Goal: Book appointment/travel/reservation

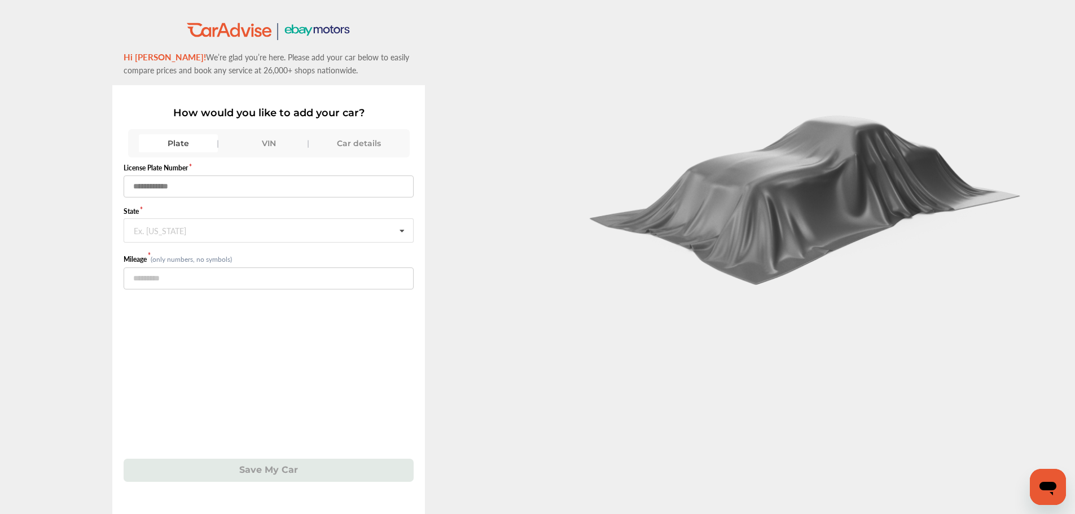
click at [145, 185] on input "text" at bounding box center [269, 187] width 290 height 22
click at [183, 276] on input "number" at bounding box center [269, 278] width 290 height 22
type input "******"
click at [170, 185] on input "text" at bounding box center [269, 187] width 290 height 22
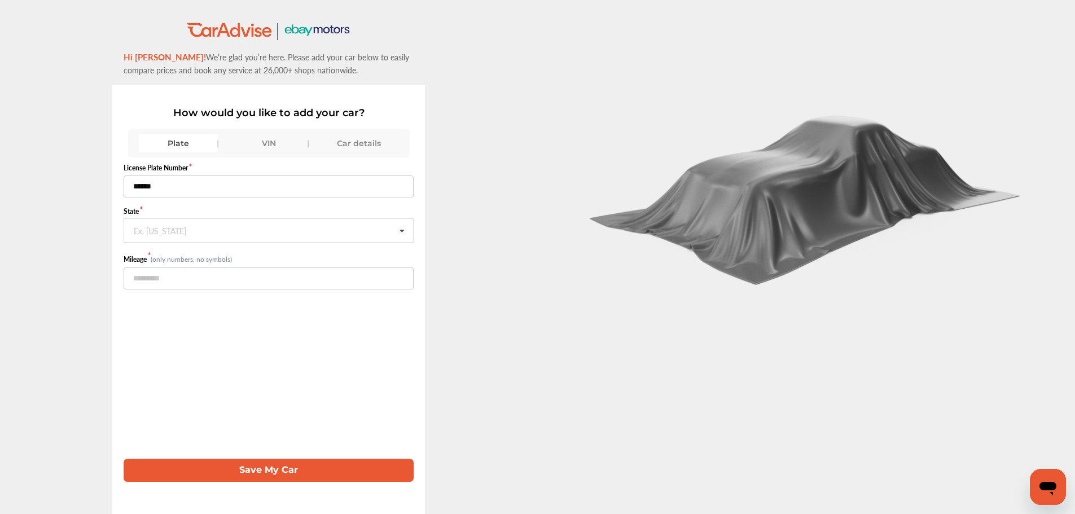
type input "******"
type input "***"
click at [155, 253] on span "Indiana" at bounding box center [157, 254] width 47 height 13
click at [271, 473] on button "Save My Car" at bounding box center [269, 470] width 290 height 23
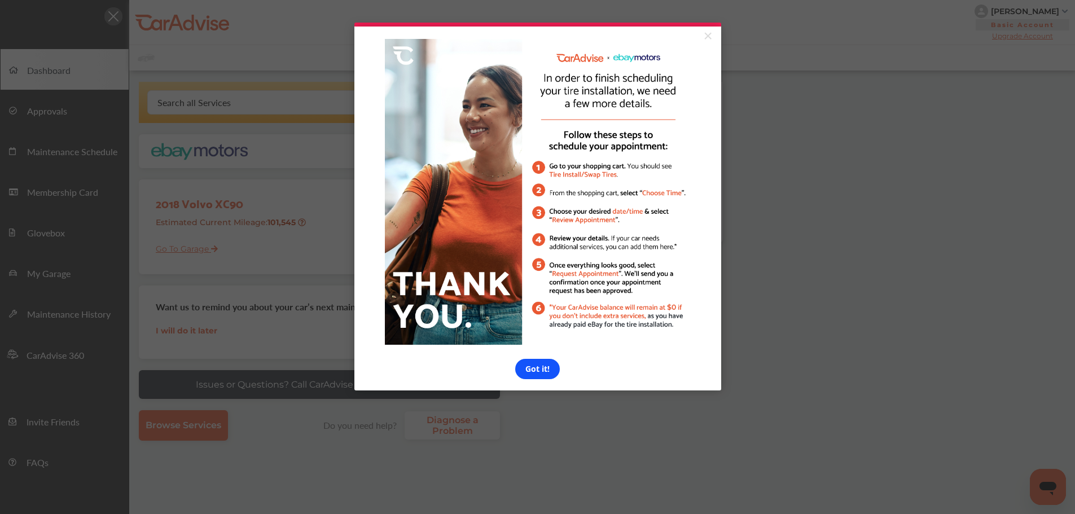
click at [532, 374] on link "Got it!" at bounding box center [537, 369] width 45 height 20
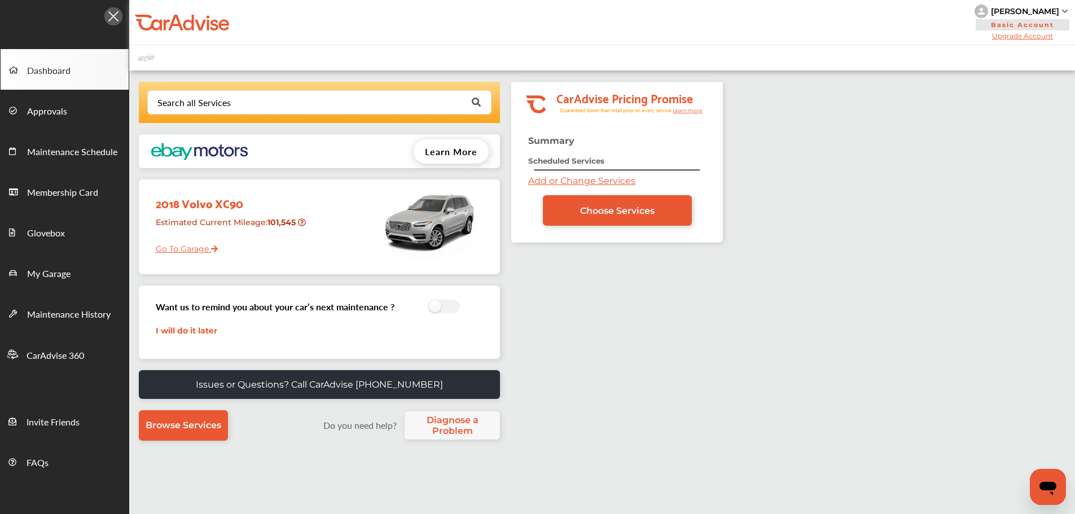
click at [182, 249] on link "Go To Garage" at bounding box center [182, 245] width 71 height 21
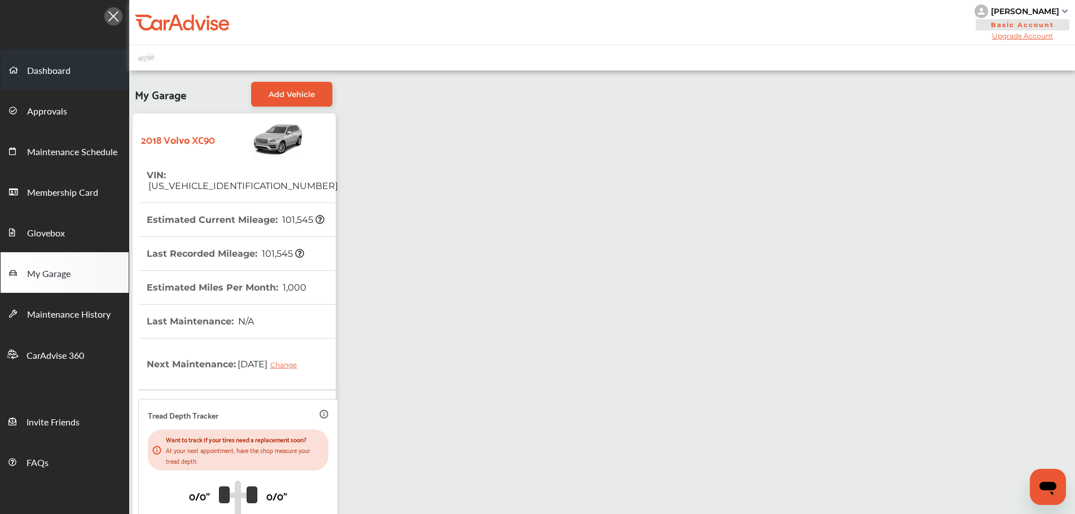
click at [51, 73] on span "Dashboard" at bounding box center [48, 71] width 43 height 15
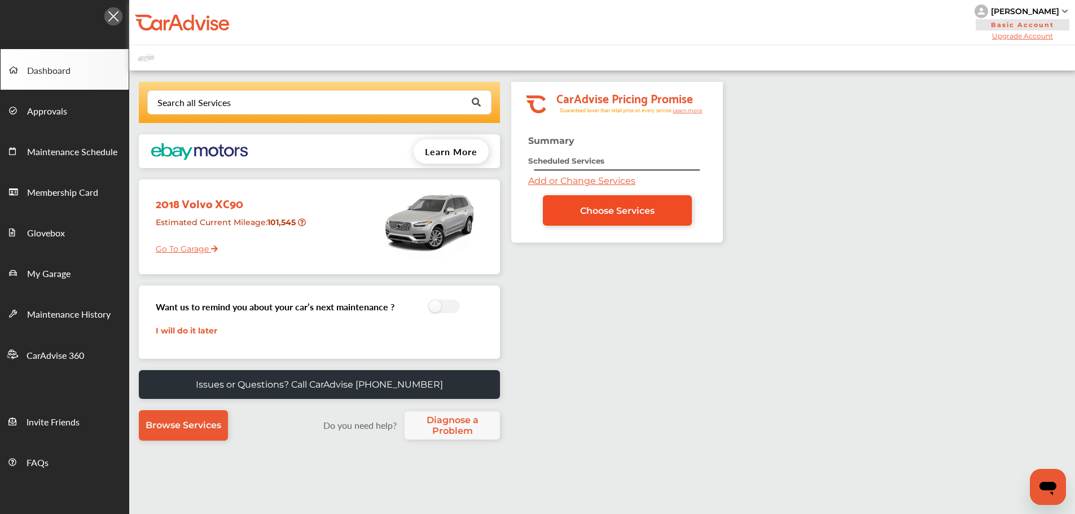
click at [604, 211] on span "Choose Services" at bounding box center [617, 210] width 74 height 11
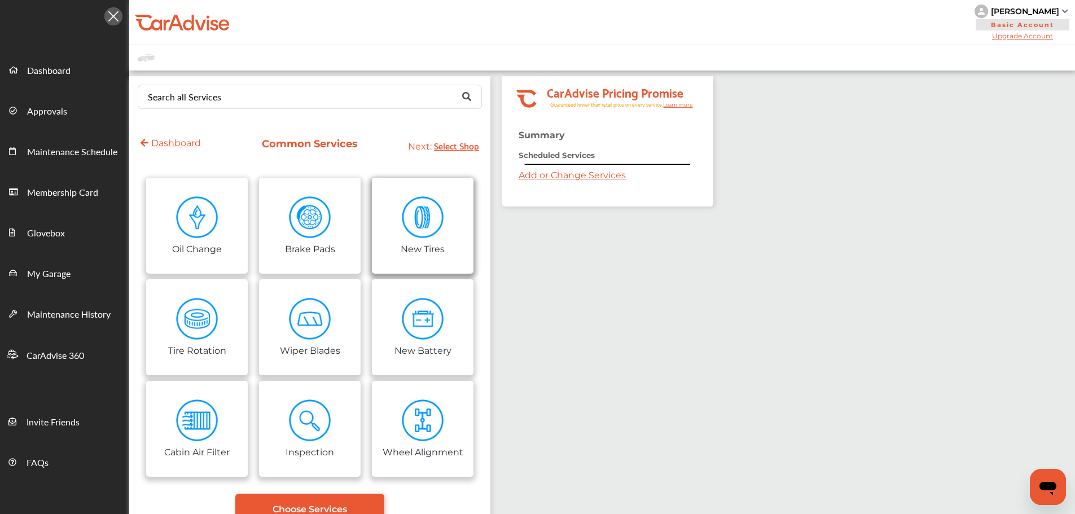
click at [424, 225] on img at bounding box center [423, 217] width 42 height 42
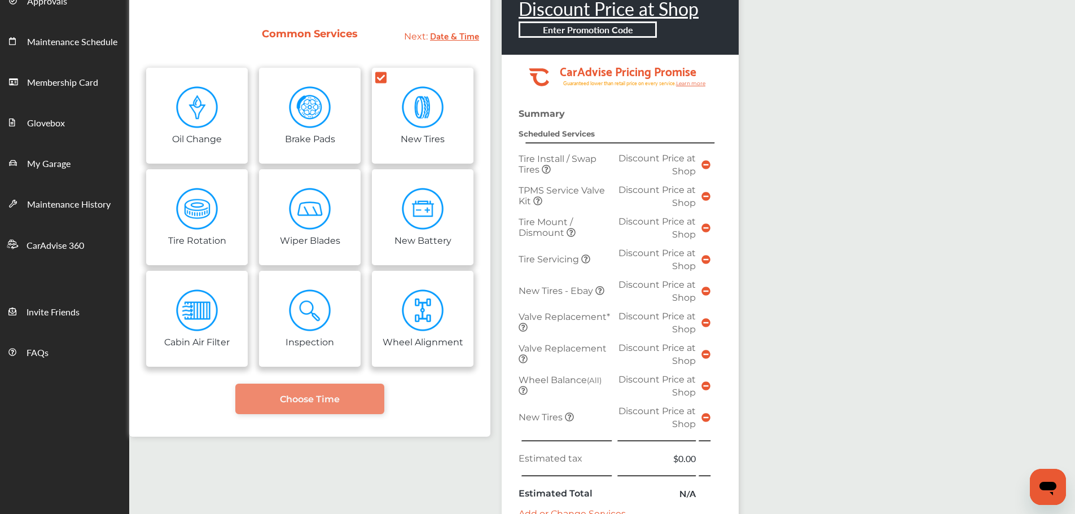
scroll to position [113, 0]
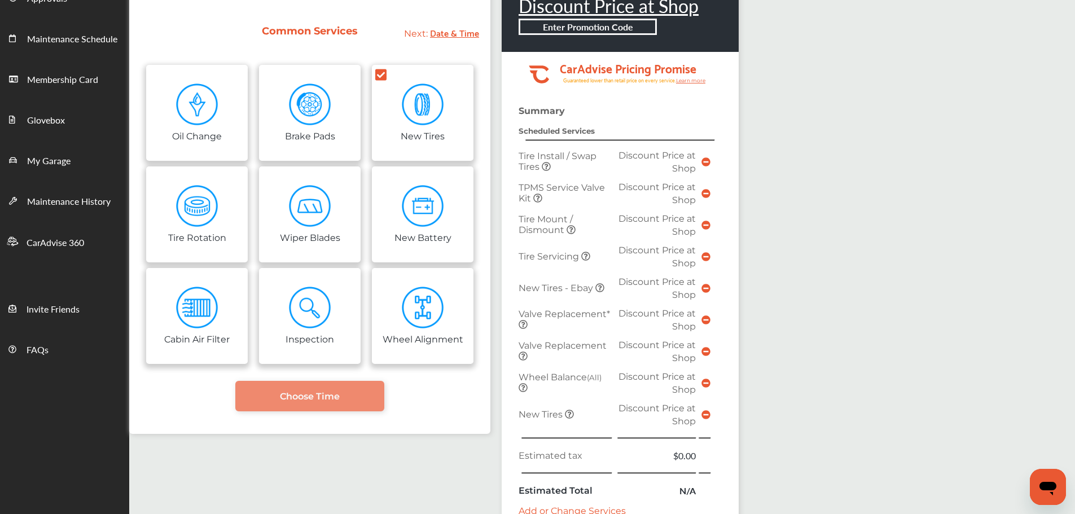
click at [705, 289] on icon at bounding box center [705, 288] width 9 height 9
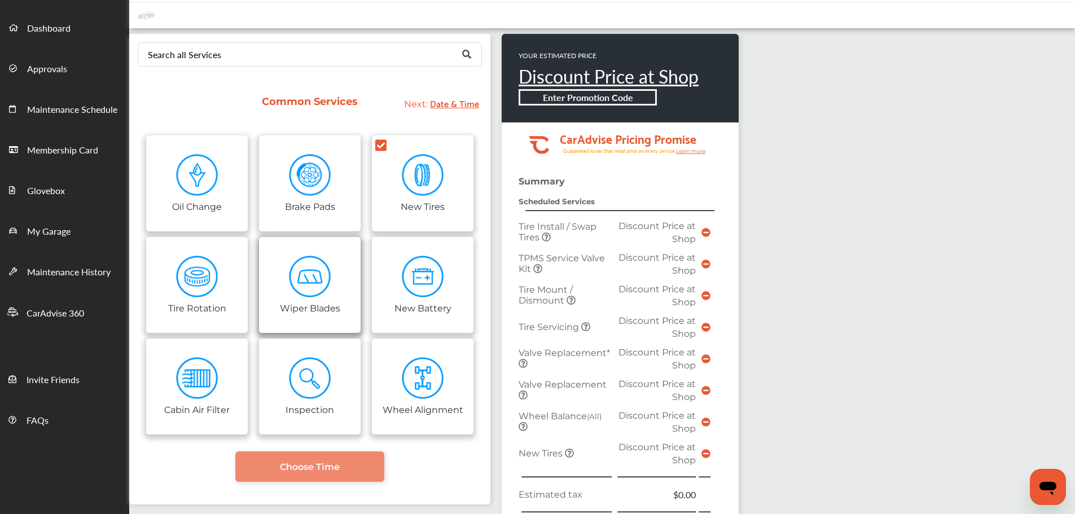
scroll to position [0, 0]
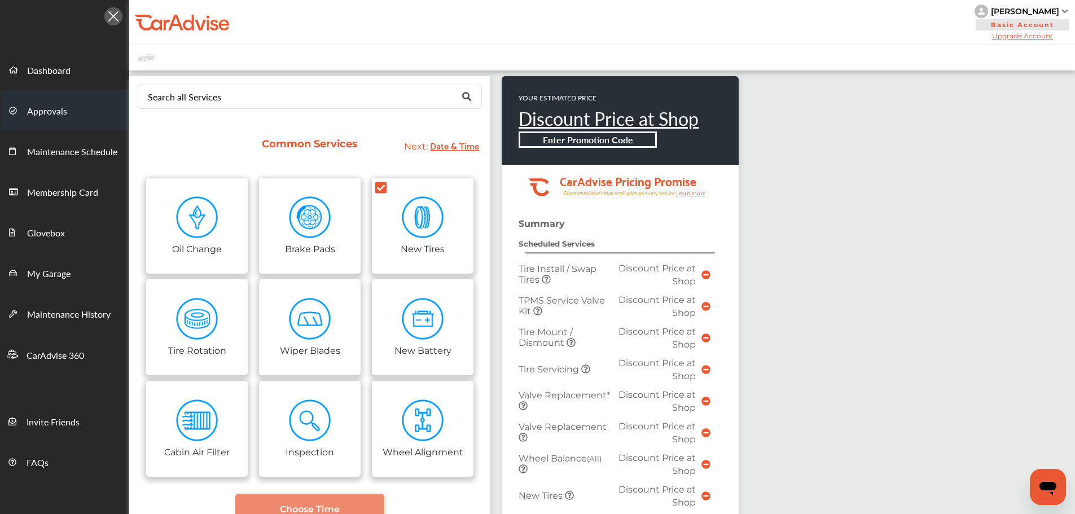
click at [40, 111] on span "Approvals" at bounding box center [47, 111] width 40 height 15
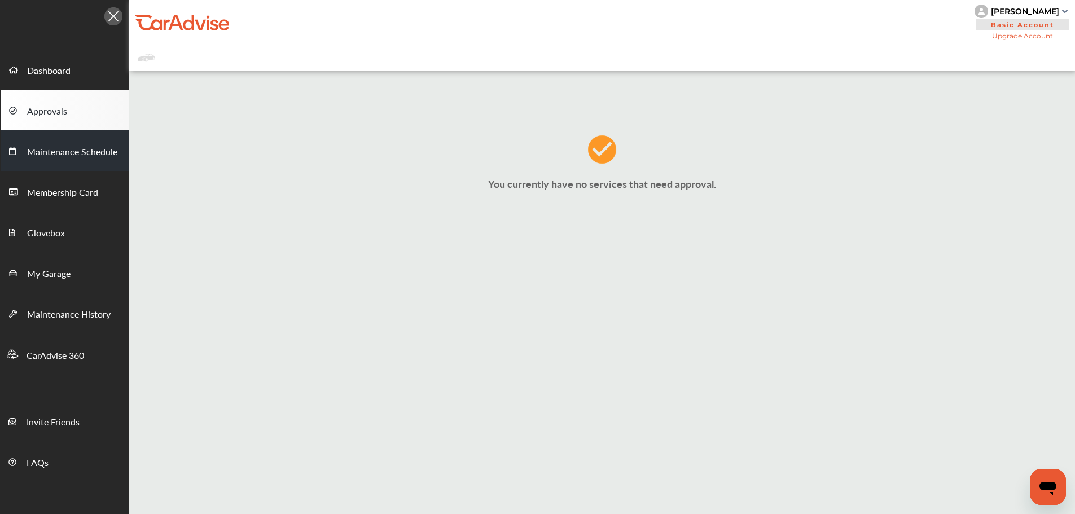
click at [52, 151] on span "Maintenance Schedule" at bounding box center [72, 152] width 90 height 15
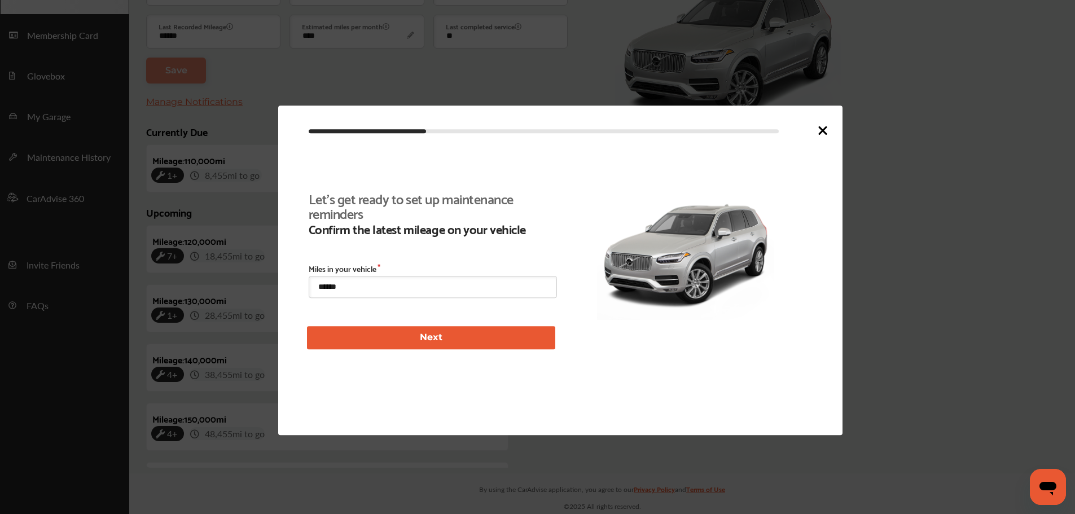
scroll to position [261, 0]
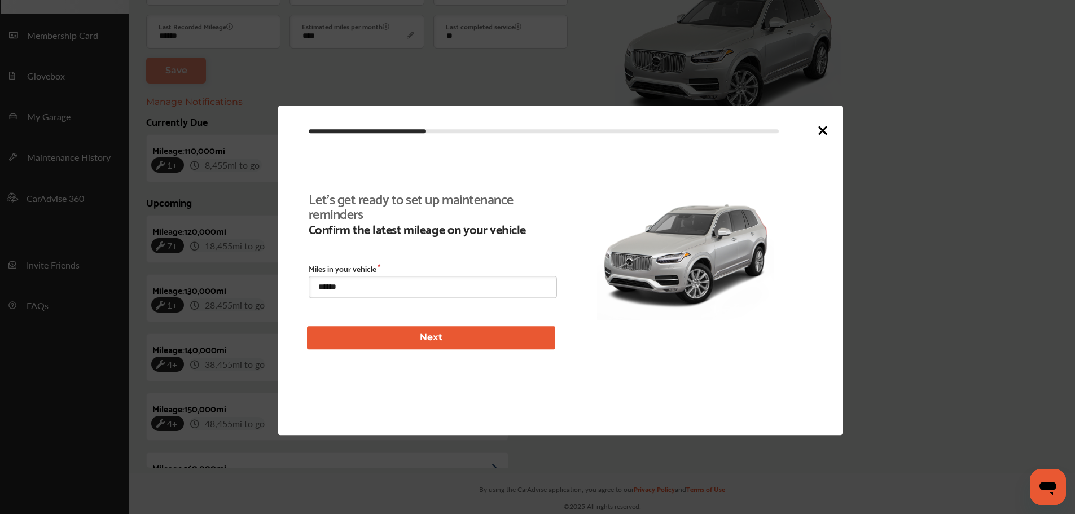
click at [824, 130] on icon at bounding box center [823, 131] width 14 height 14
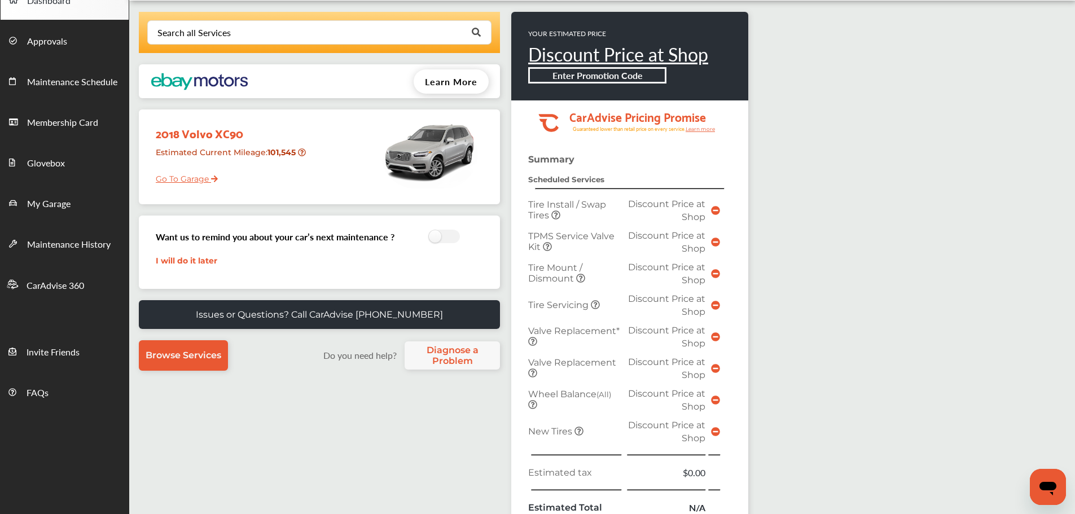
scroll to position [56, 0]
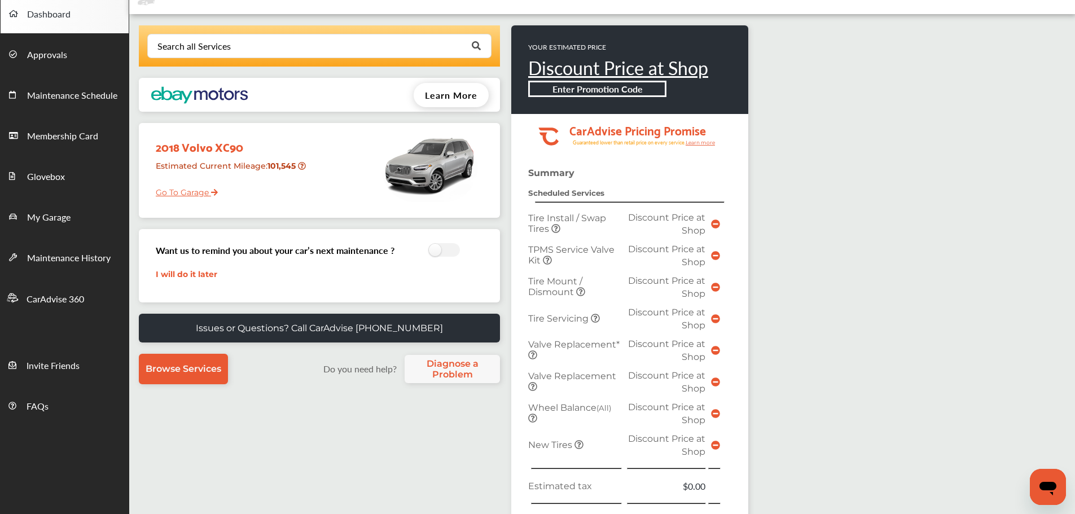
click at [714, 287] on icon at bounding box center [715, 287] width 9 height 9
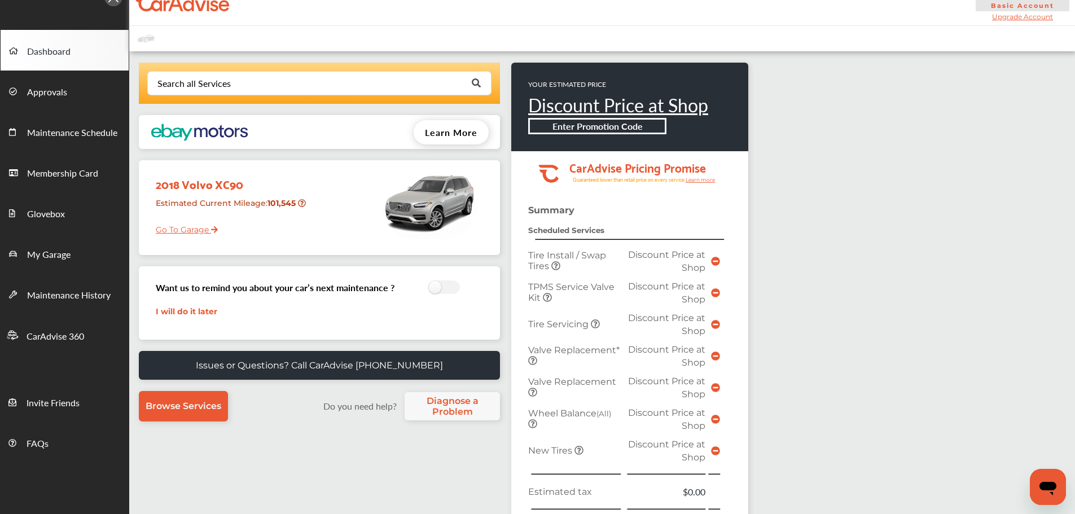
scroll to position [0, 0]
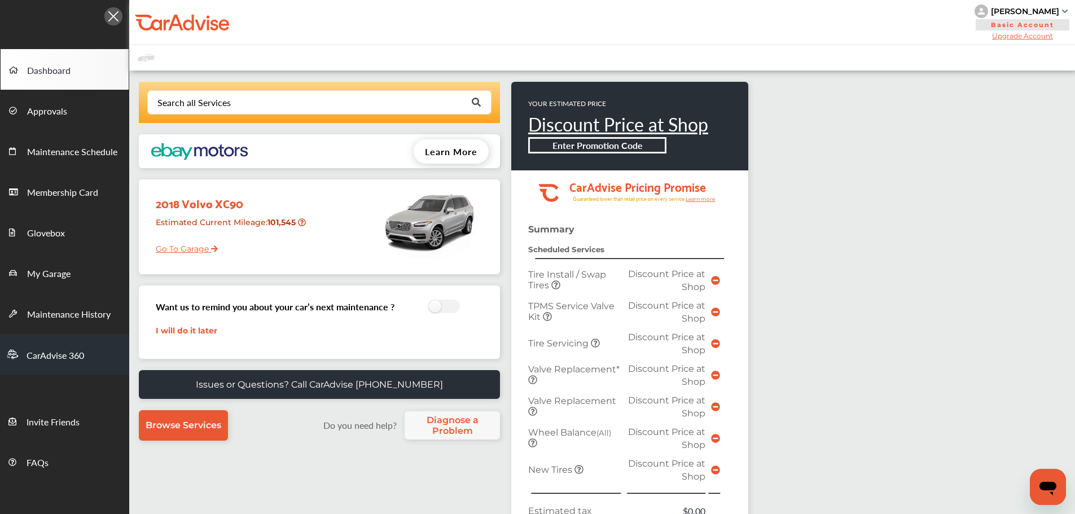
click at [56, 356] on span "CarAdvise 360" at bounding box center [56, 356] width 58 height 15
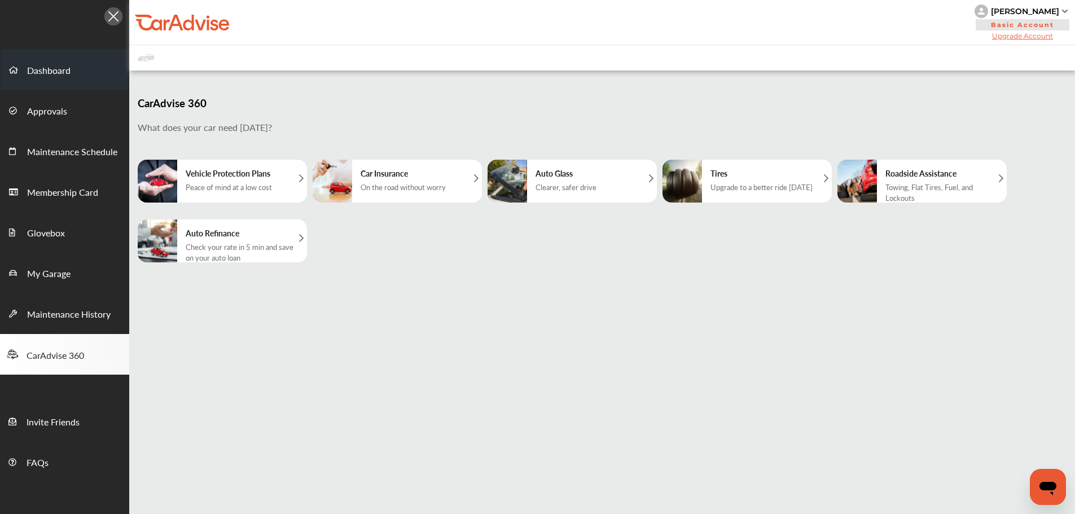
click at [46, 68] on span "Dashboard" at bounding box center [48, 71] width 43 height 15
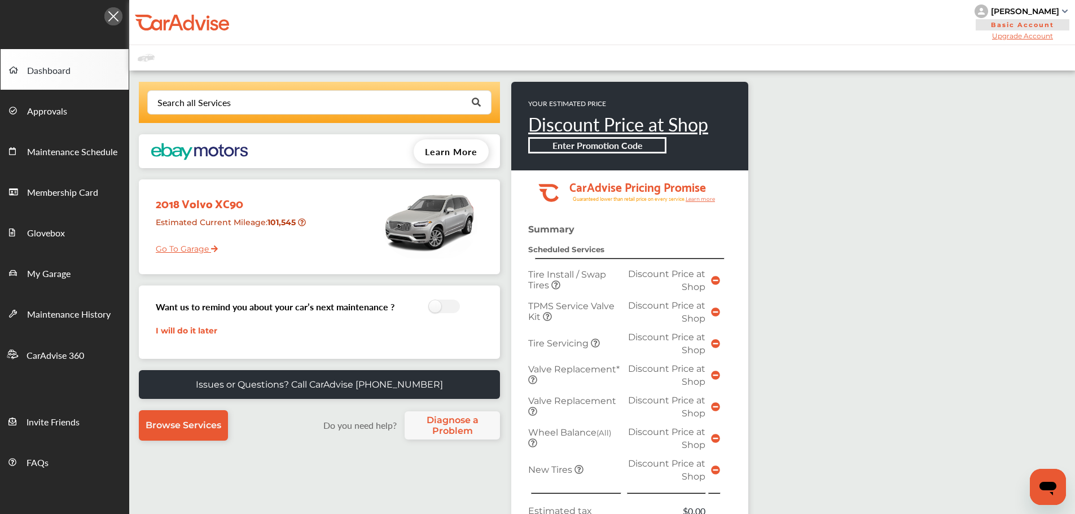
click at [186, 250] on link "Go To Garage" at bounding box center [182, 245] width 71 height 21
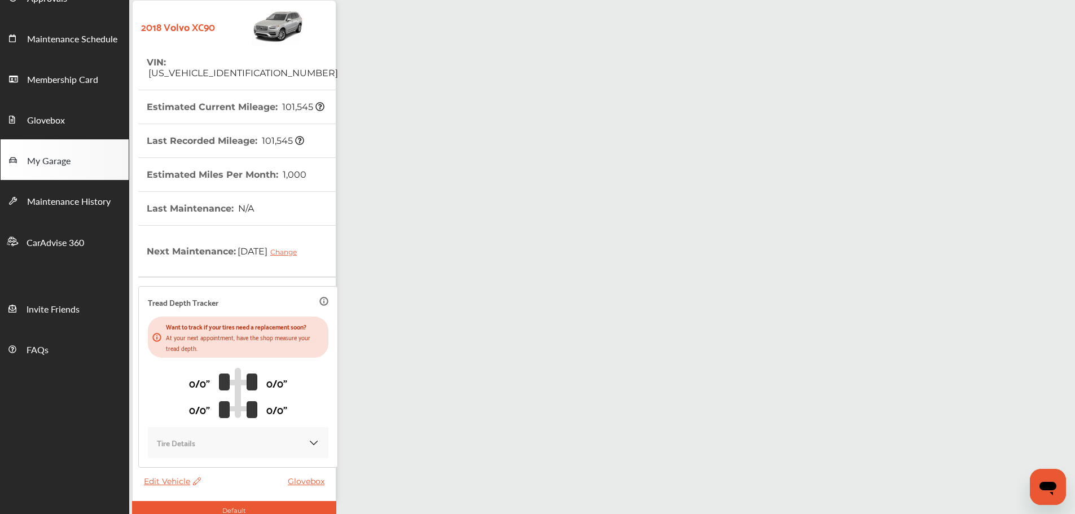
scroll to position [166, 0]
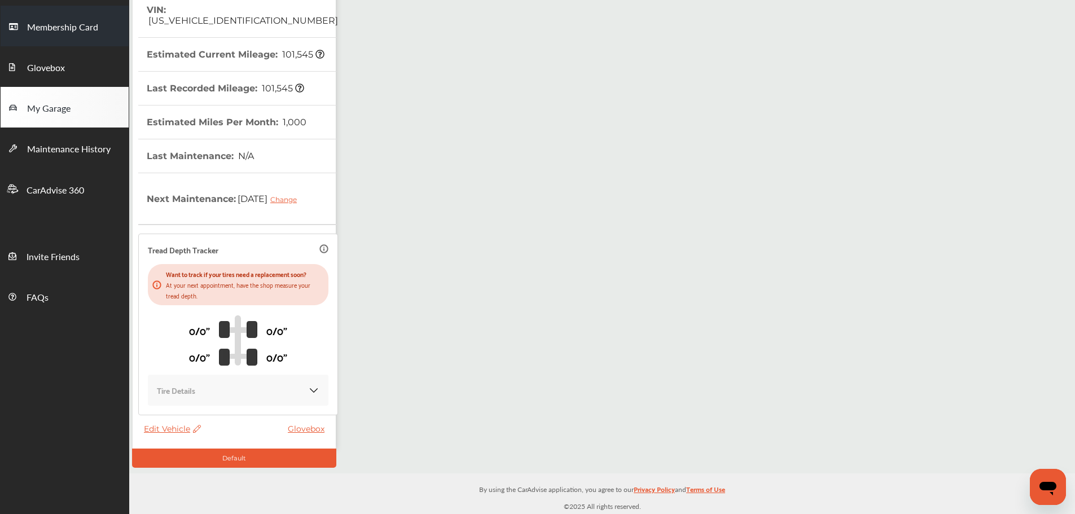
click at [47, 23] on span "Membership Card" at bounding box center [62, 27] width 71 height 15
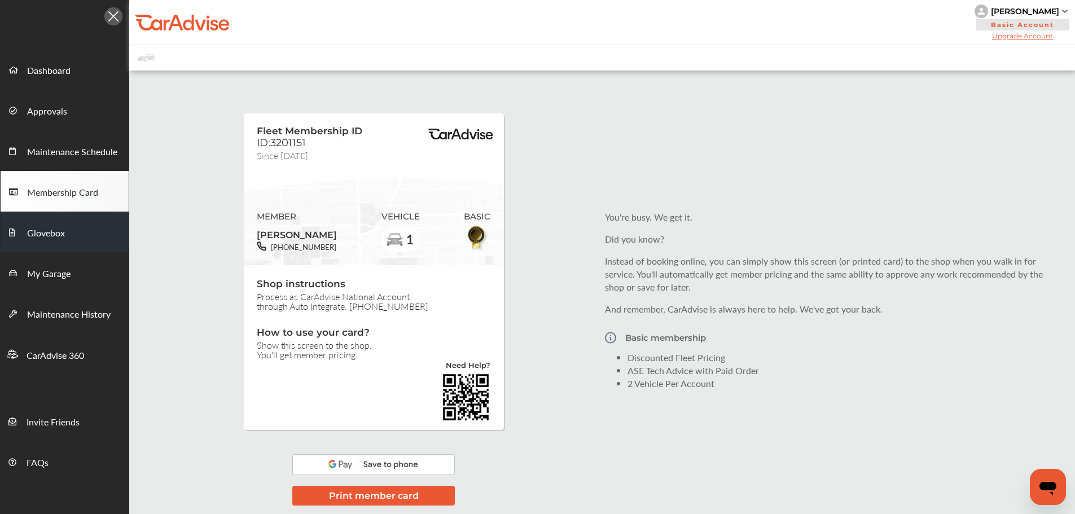
click at [39, 235] on span "Glovebox" at bounding box center [46, 233] width 38 height 15
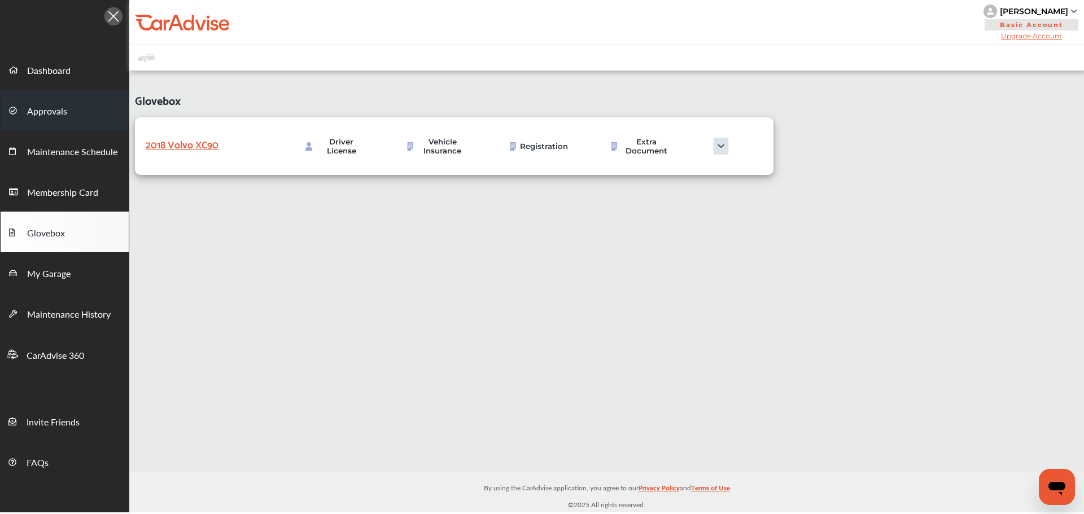
click at [46, 109] on span "Approvals" at bounding box center [47, 111] width 40 height 15
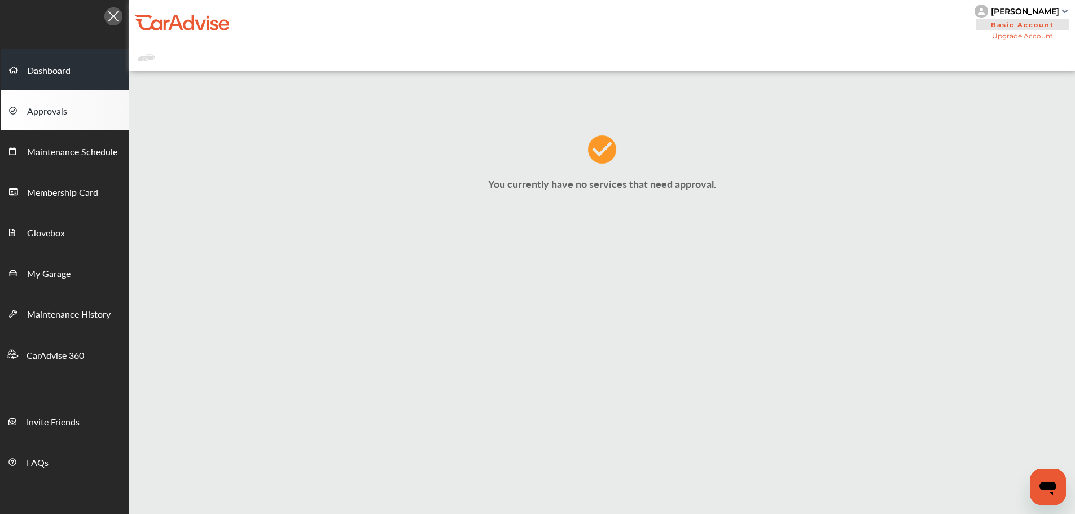
click at [48, 69] on span "Dashboard" at bounding box center [48, 71] width 43 height 15
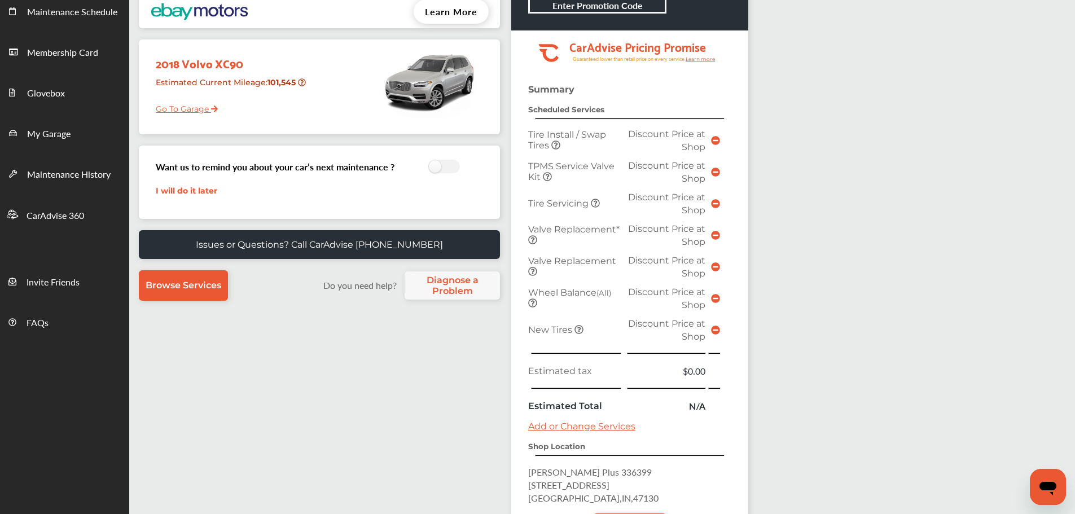
scroll to position [169, 0]
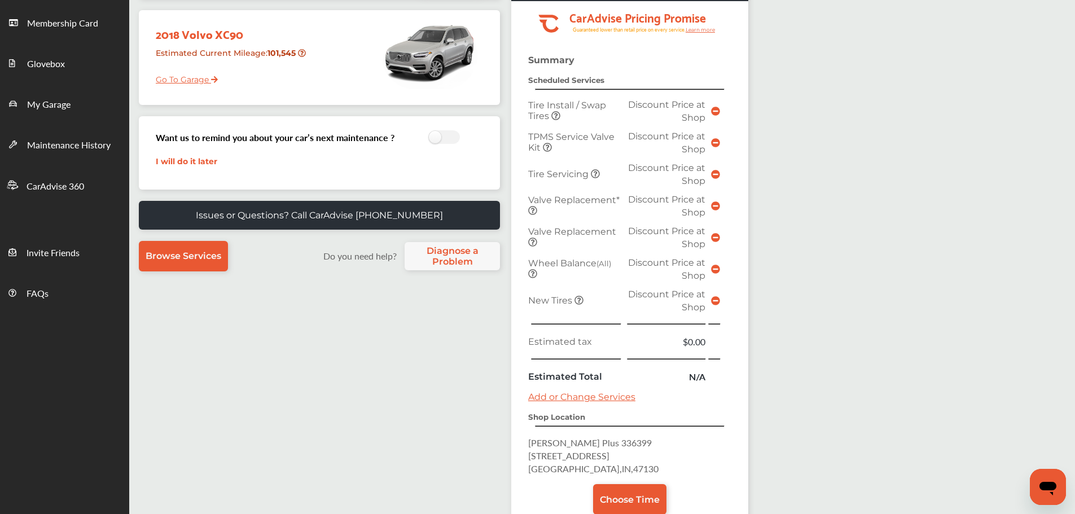
click at [716, 111] on icon at bounding box center [715, 111] width 9 height 9
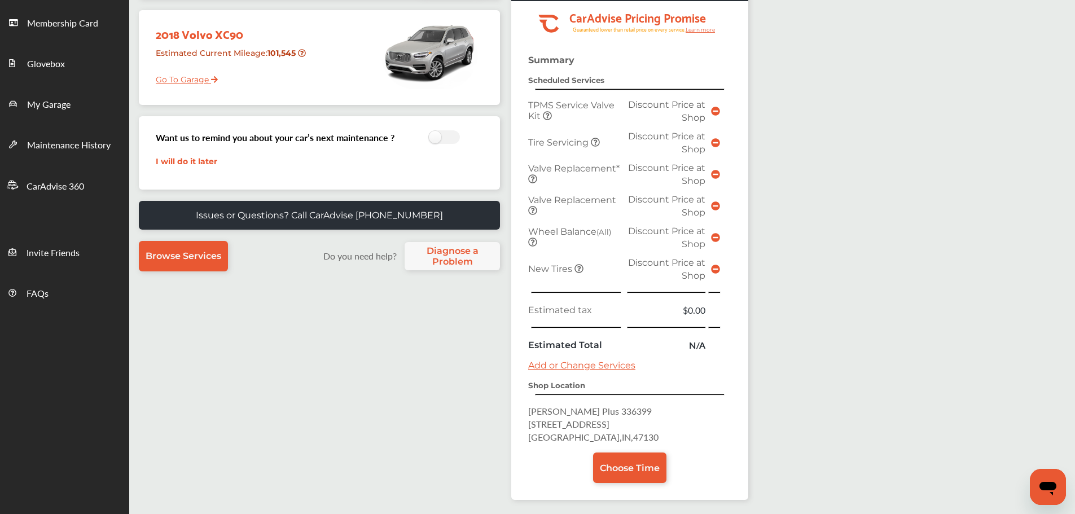
click at [196, 160] on link "I will do it later" at bounding box center [187, 161] width 62 height 10
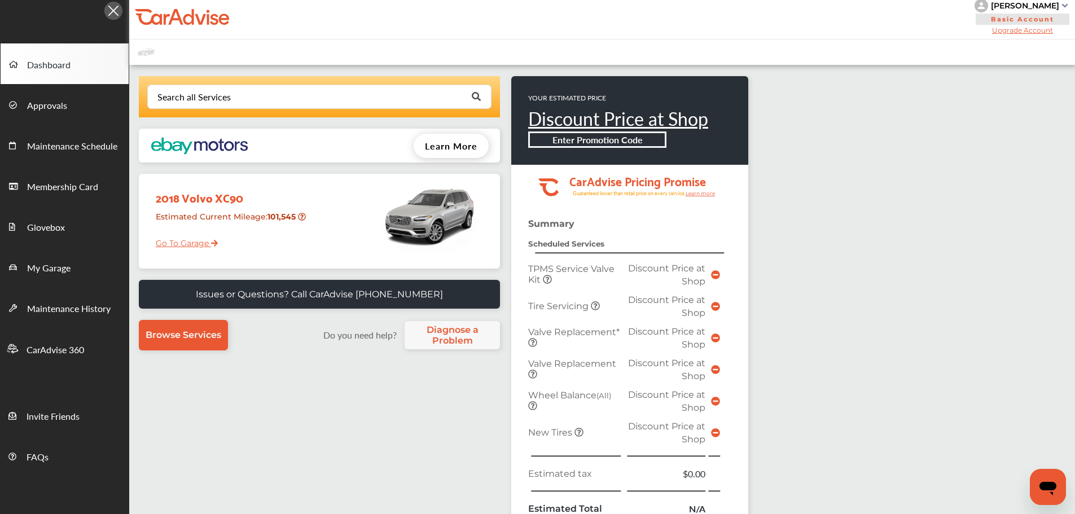
scroll to position [0, 0]
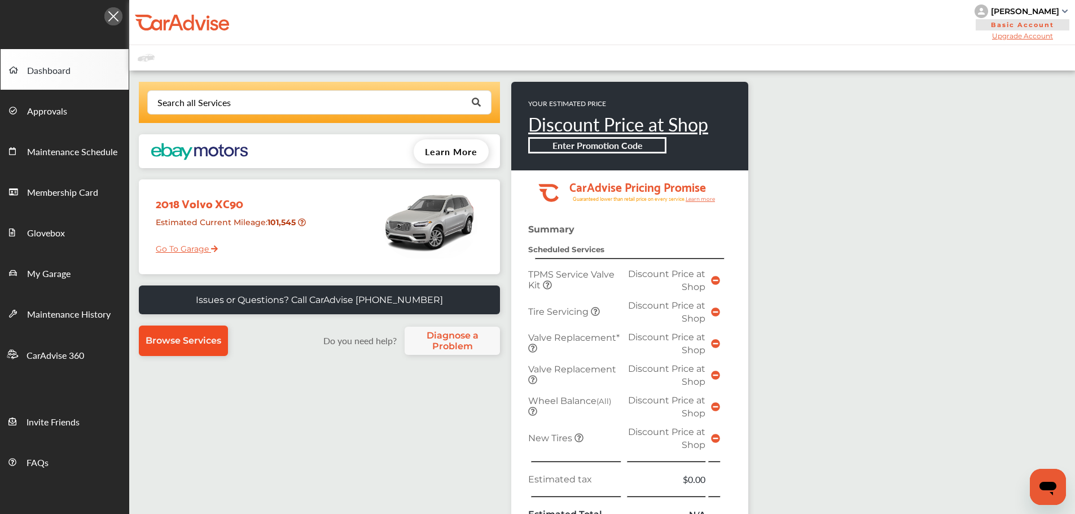
click at [185, 339] on span "Browse Services" at bounding box center [184, 340] width 76 height 11
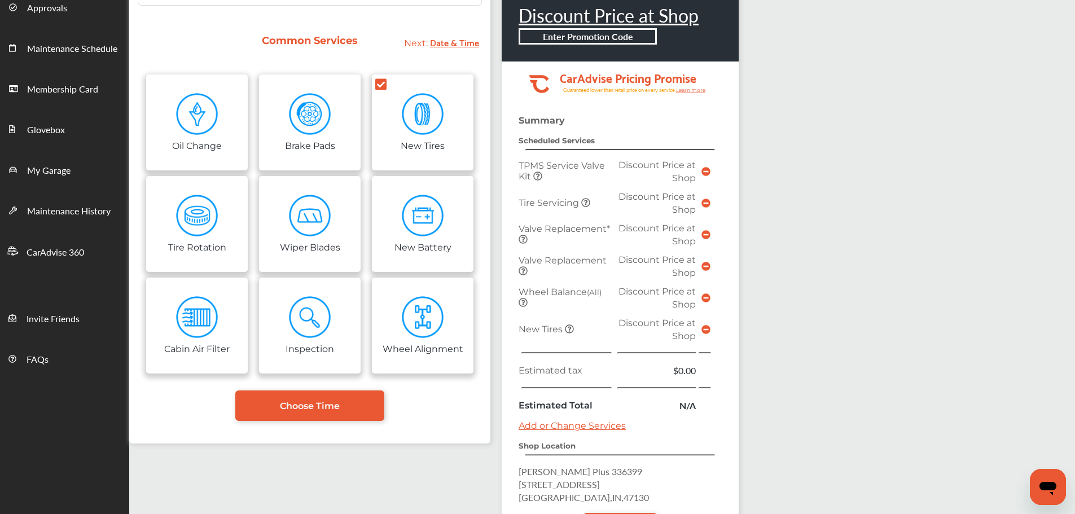
scroll to position [113, 0]
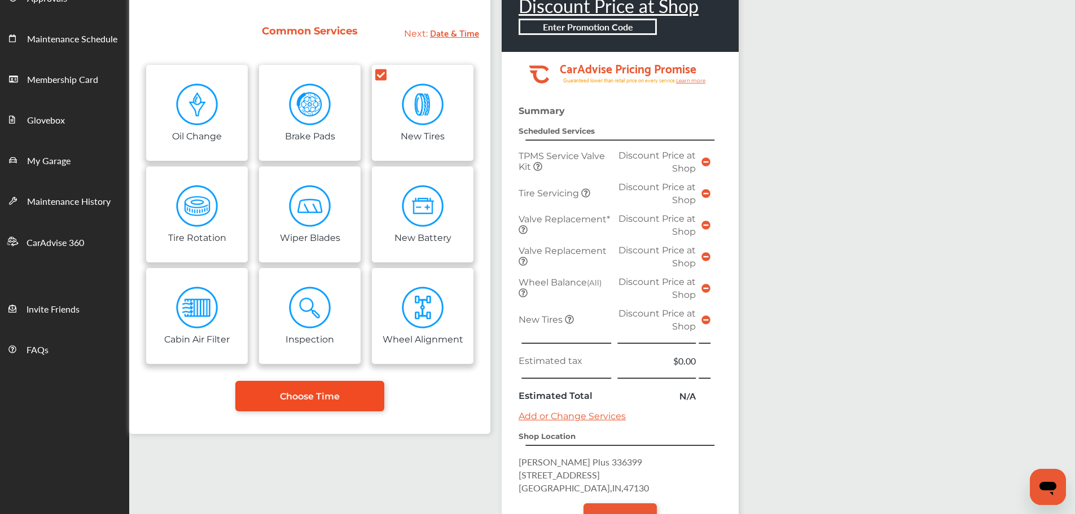
click at [309, 394] on span "Choose Time" at bounding box center [310, 396] width 60 height 11
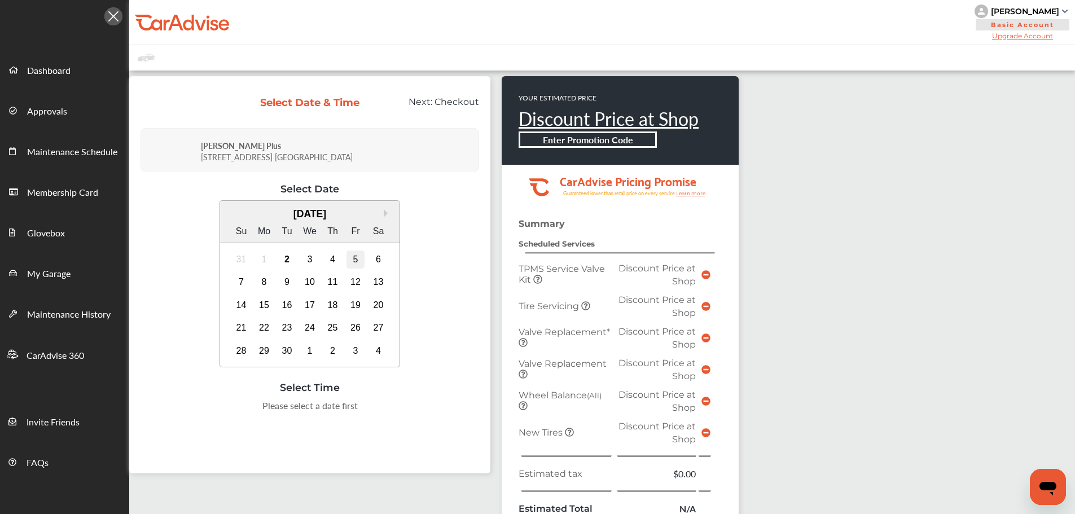
click at [353, 257] on div "5" at bounding box center [355, 260] width 18 height 18
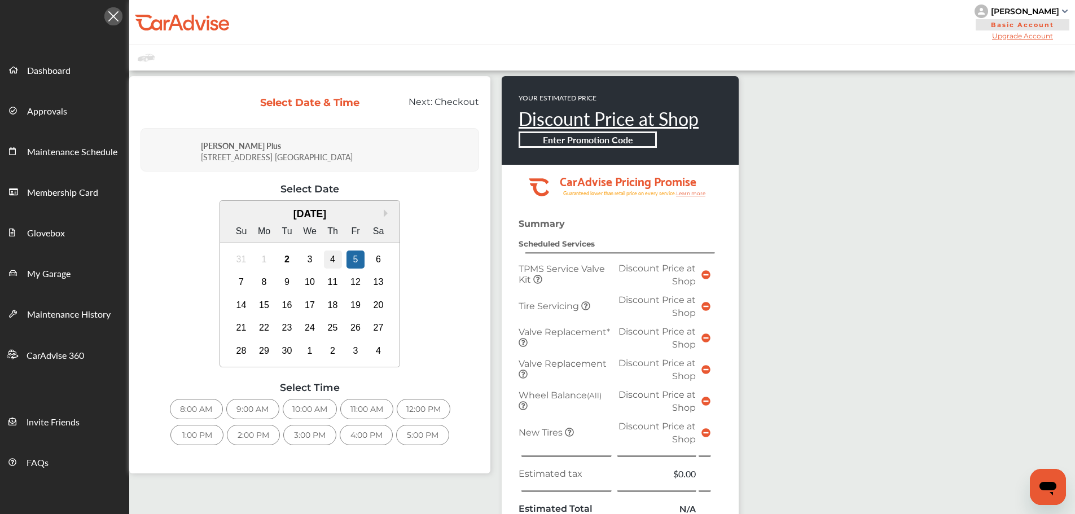
click at [331, 258] on div "4" at bounding box center [333, 260] width 18 height 18
click at [353, 258] on div "5" at bounding box center [355, 260] width 18 height 18
click at [420, 409] on div "12:00 PM" at bounding box center [424, 409] width 54 height 20
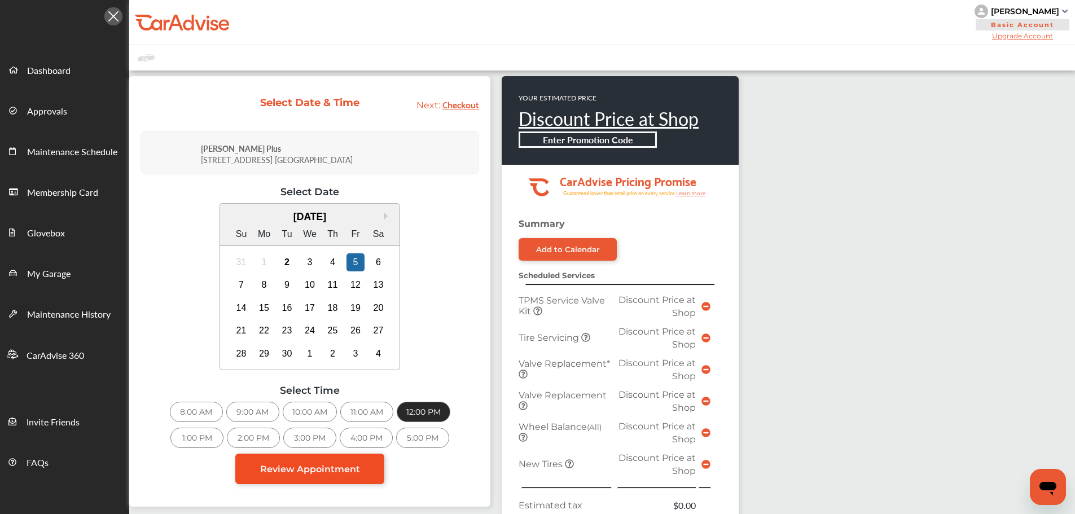
click at [308, 467] on span "Review Appointment" at bounding box center [310, 469] width 100 height 11
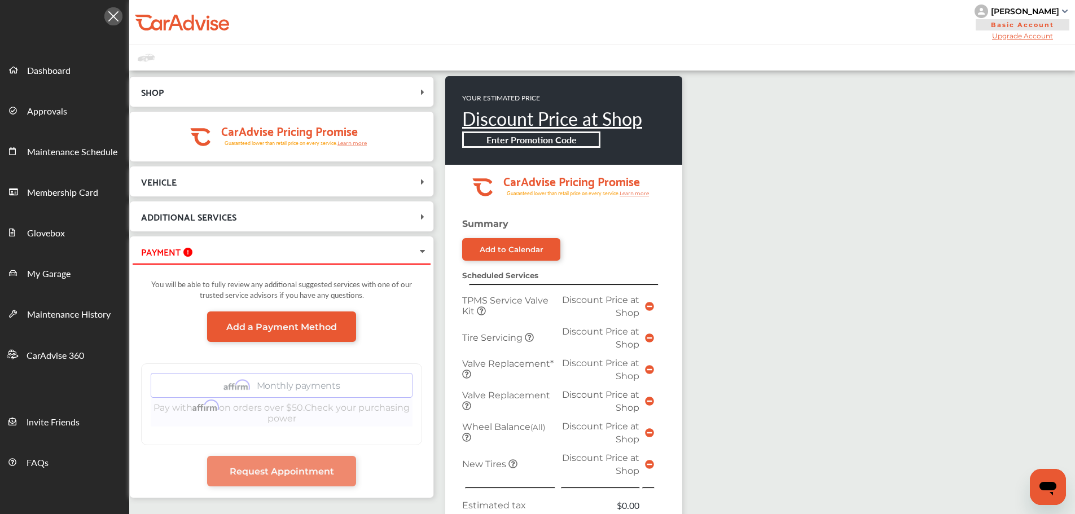
click at [425, 251] on icon at bounding box center [422, 251] width 9 height 11
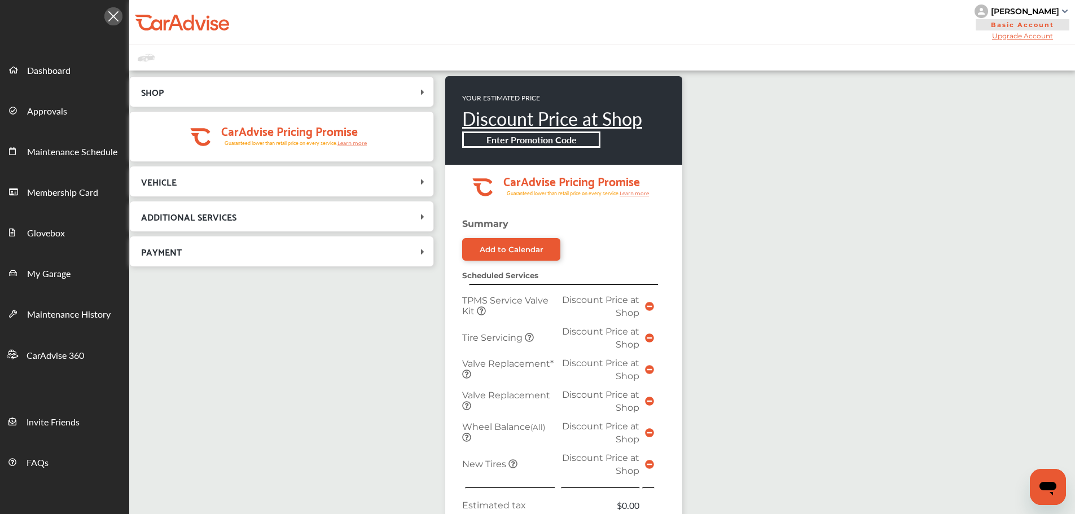
click at [422, 251] on icon at bounding box center [422, 251] width 11 height 9
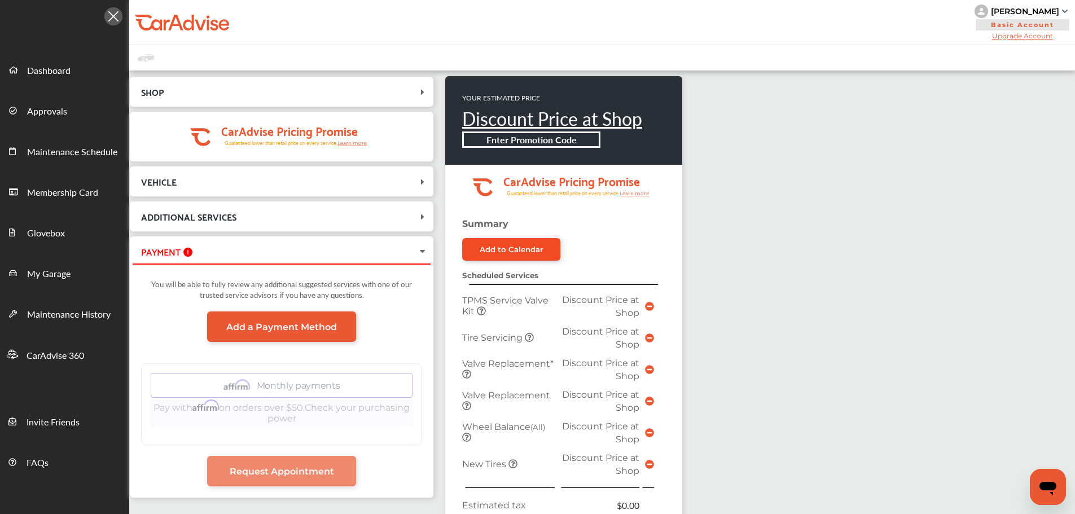
click at [496, 247] on div "Add to Calendar" at bounding box center [512, 249] width 64 height 9
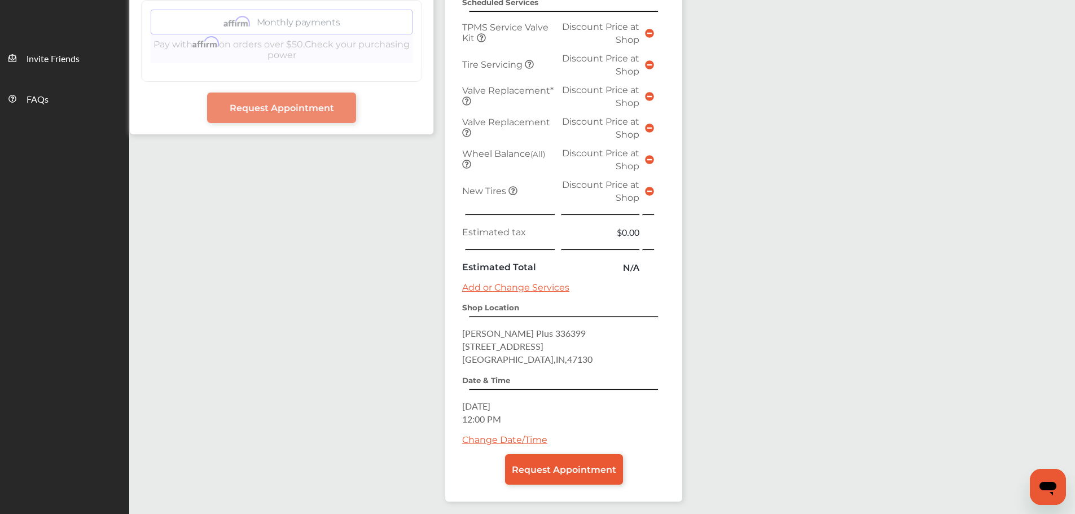
scroll to position [395, 0]
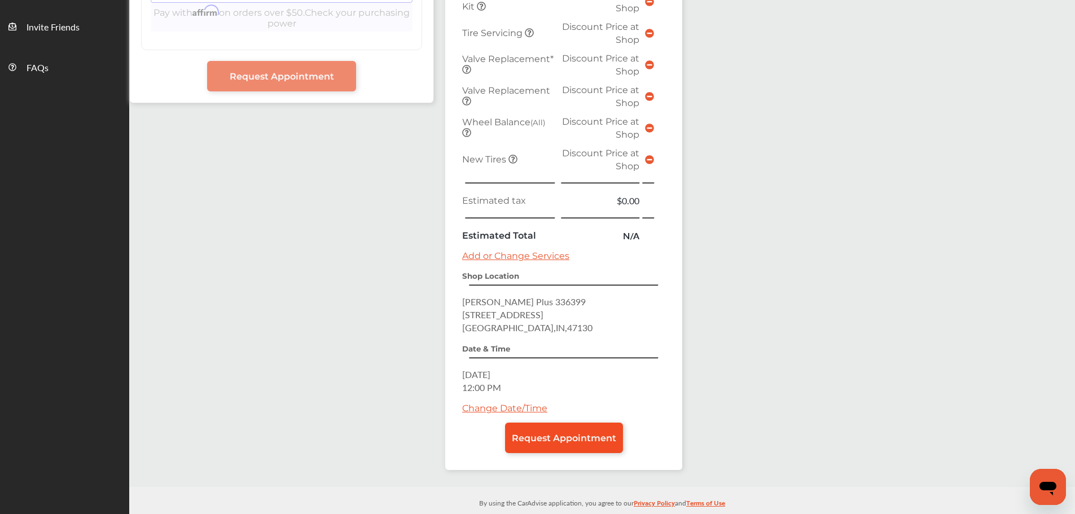
click at [550, 440] on span "Request Appointment" at bounding box center [564, 438] width 104 height 11
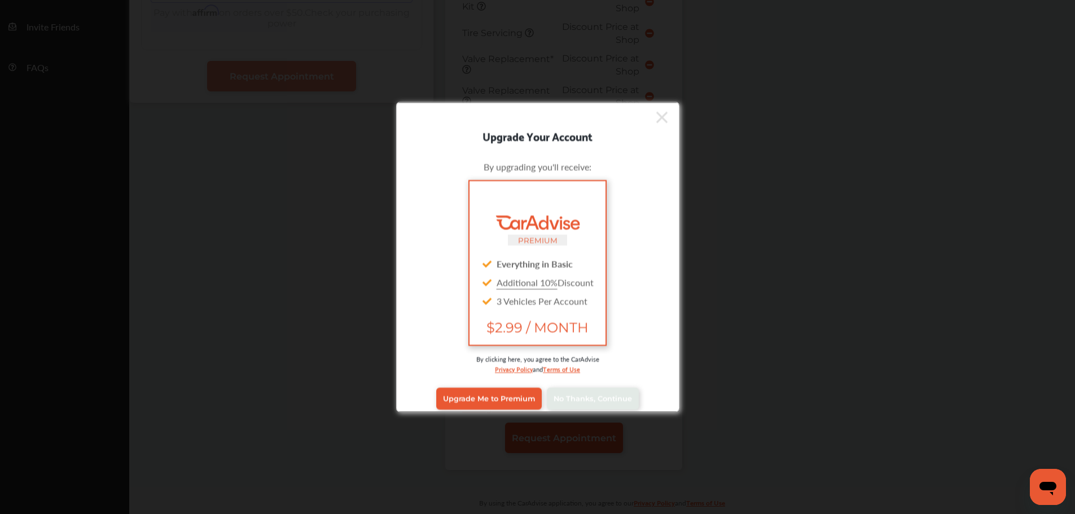
click at [656, 116] on icon at bounding box center [661, 117] width 11 height 18
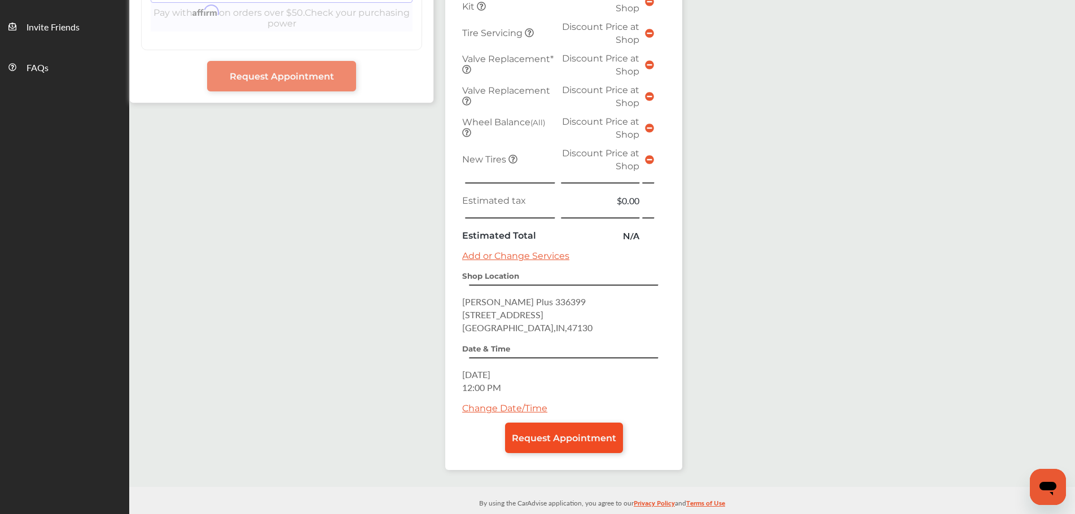
click at [564, 440] on span "Request Appointment" at bounding box center [564, 438] width 104 height 11
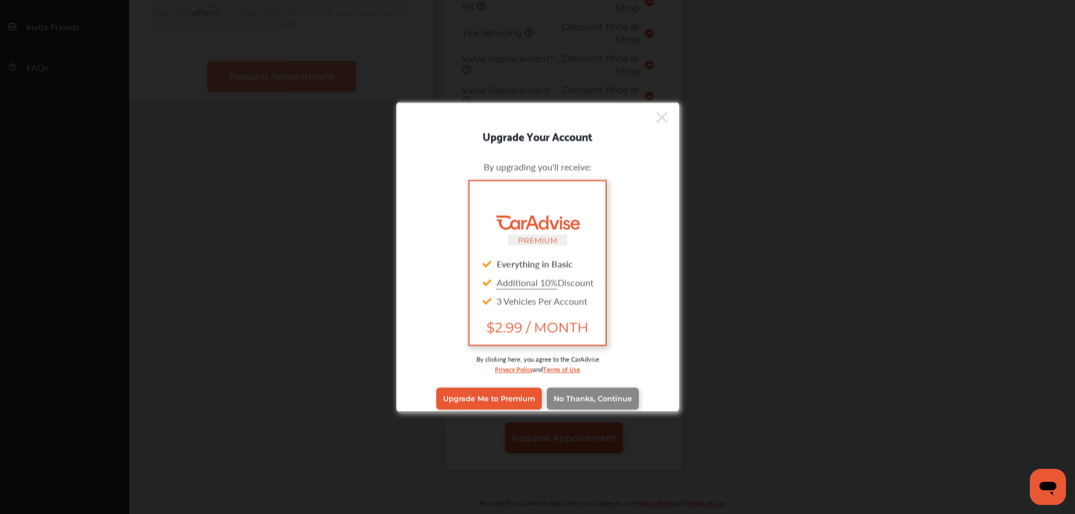
click at [607, 397] on span "No Thanks, Continue" at bounding box center [593, 398] width 78 height 8
